Goal: Check status: Check status

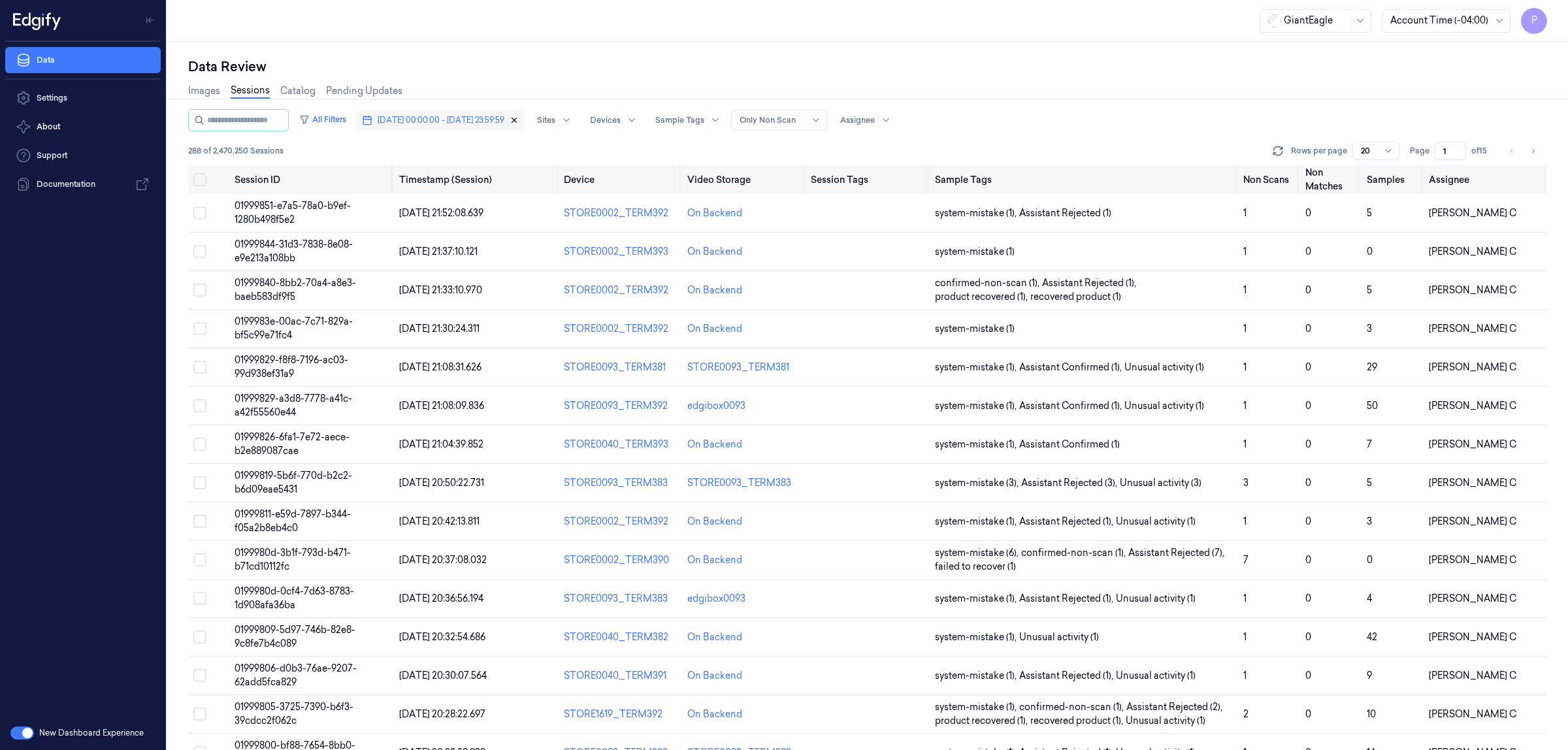
click at [517, 122] on icon "button" at bounding box center [514, 120] width 4 height 4
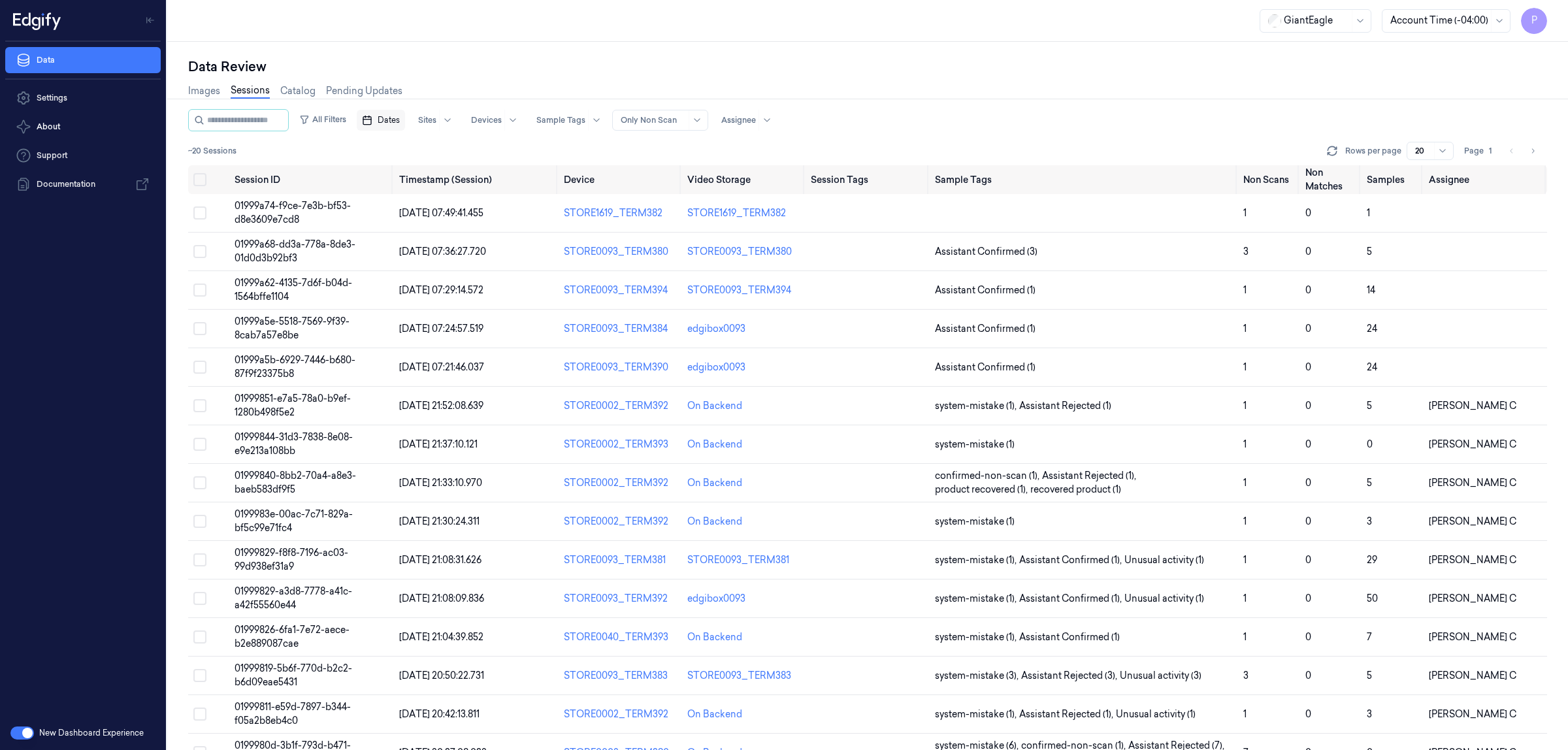
click at [400, 122] on span "Dates" at bounding box center [388, 120] width 22 height 12
click at [432, 305] on button "30" at bounding box center [431, 304] width 21 height 21
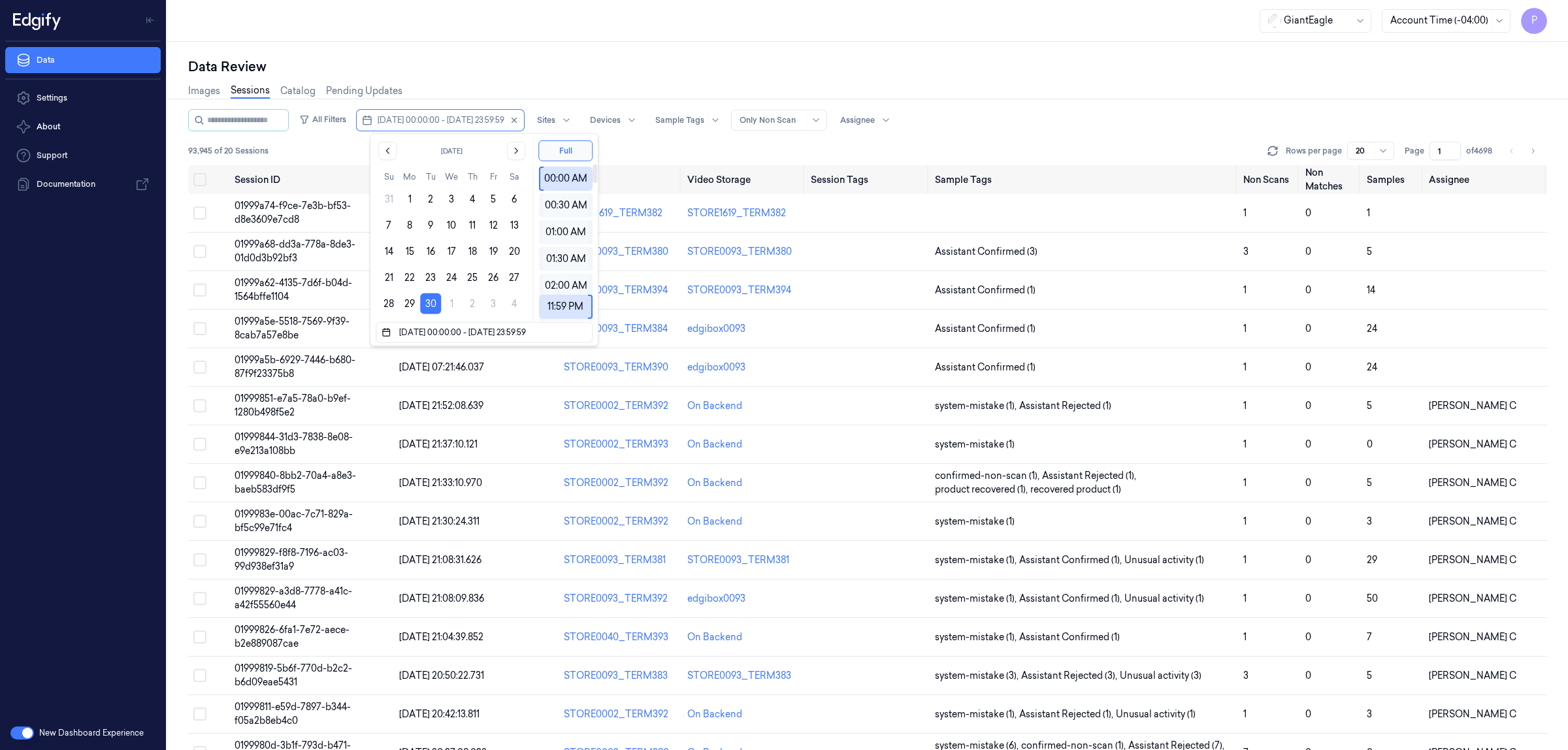
click at [992, 66] on div "Data Review" at bounding box center [868, 66] width 1359 height 18
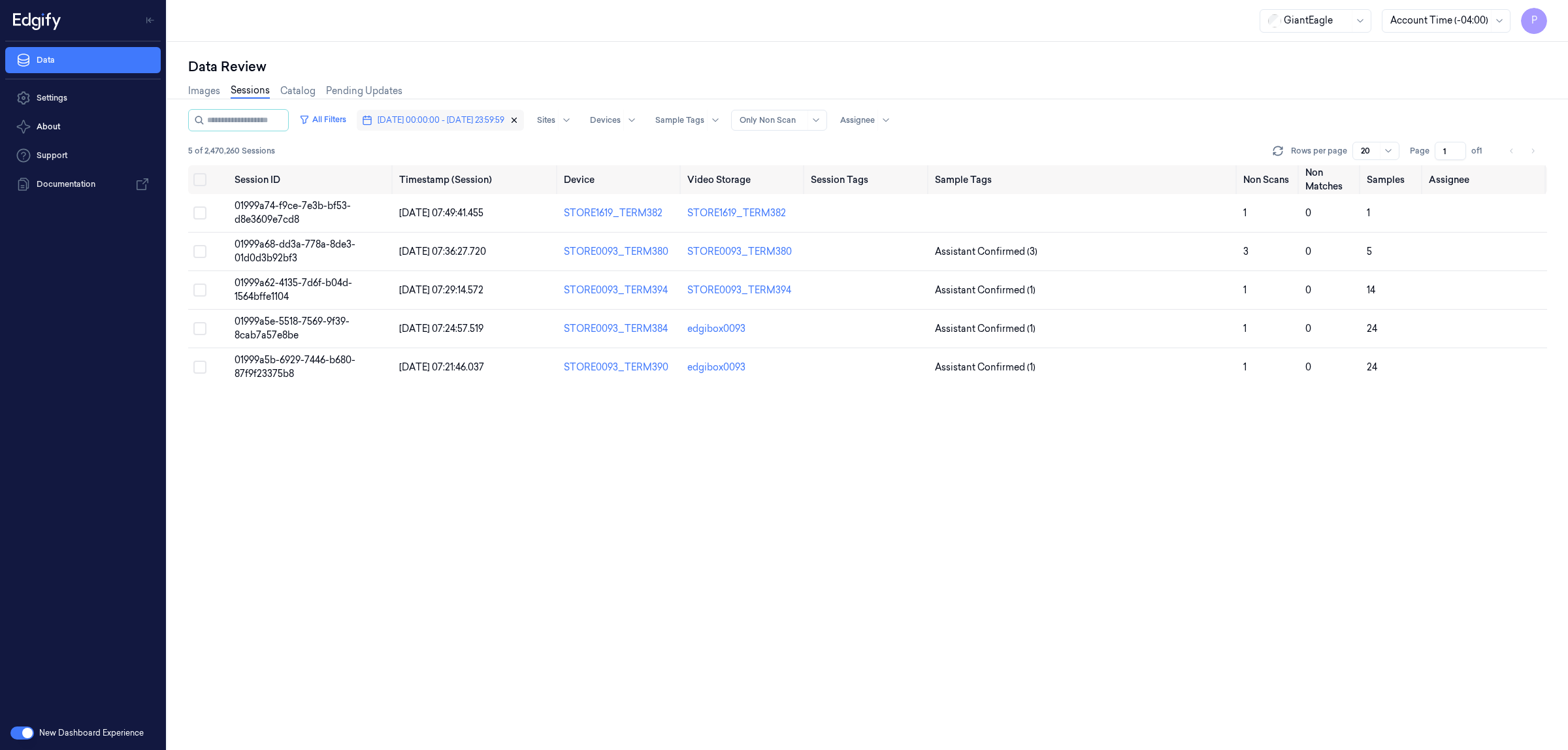
click at [519, 119] on icon "button" at bounding box center [514, 120] width 9 height 9
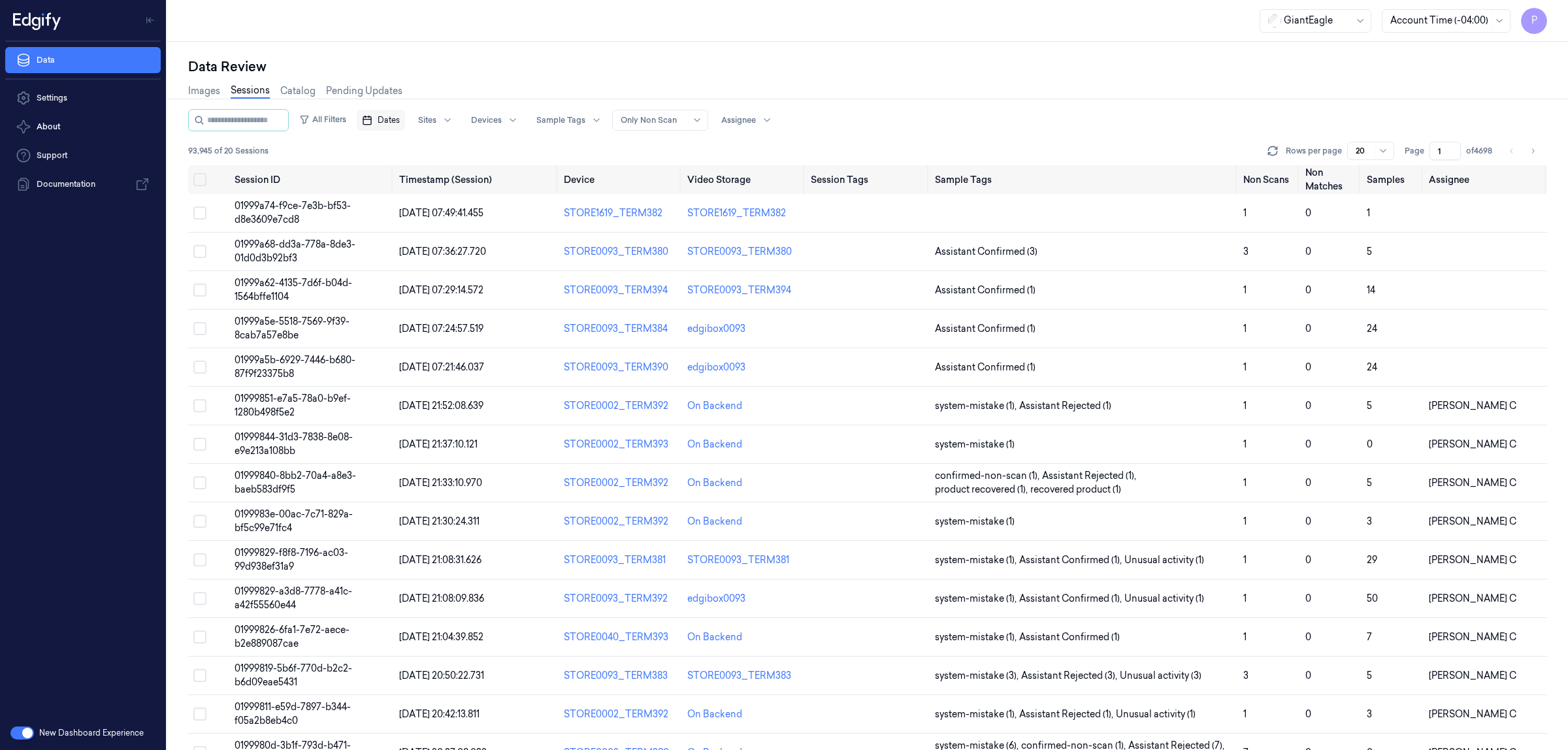
click at [529, 63] on div "Data Review" at bounding box center [868, 66] width 1359 height 18
